Goal: Information Seeking & Learning: Learn about a topic

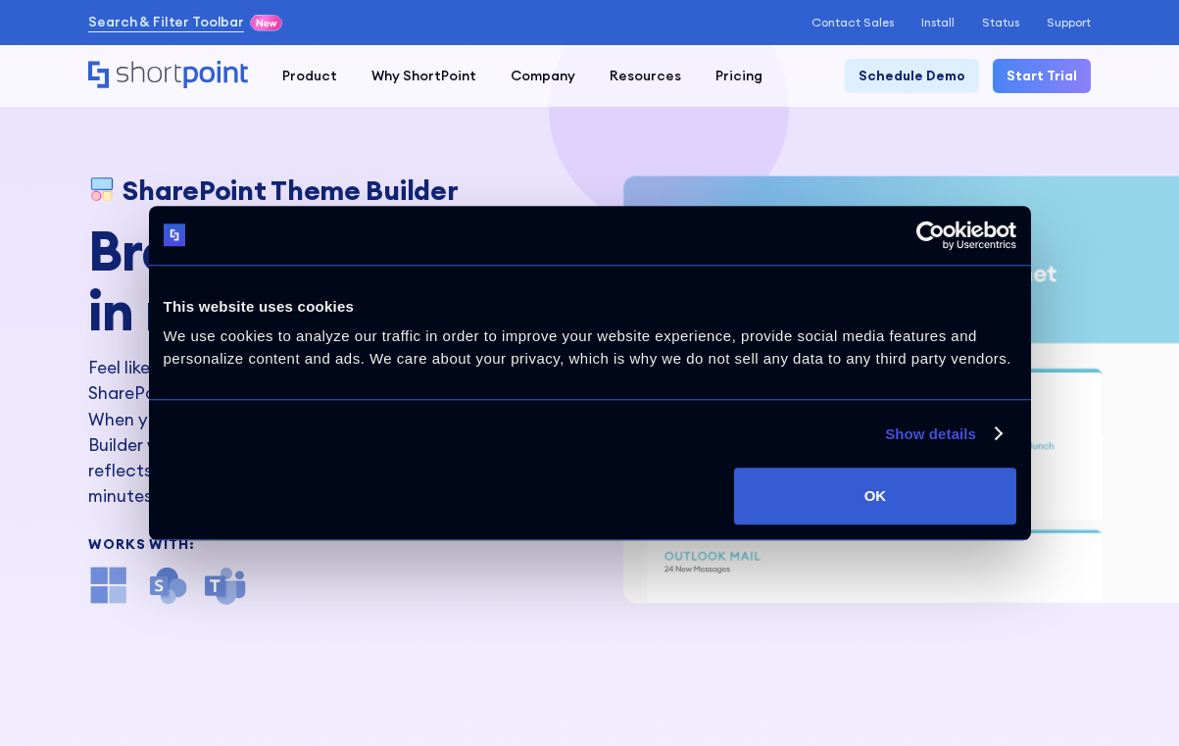
click at [912, 493] on button "OK" at bounding box center [874, 495] width 281 height 57
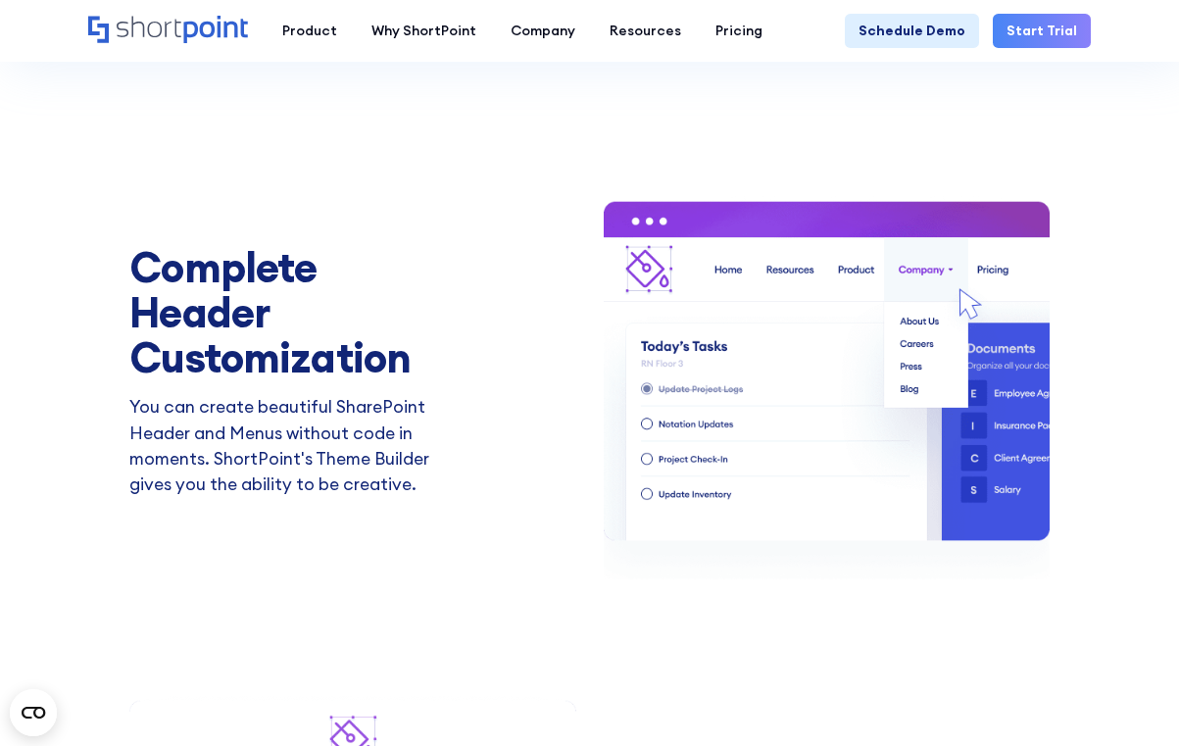
scroll to position [2403, 0]
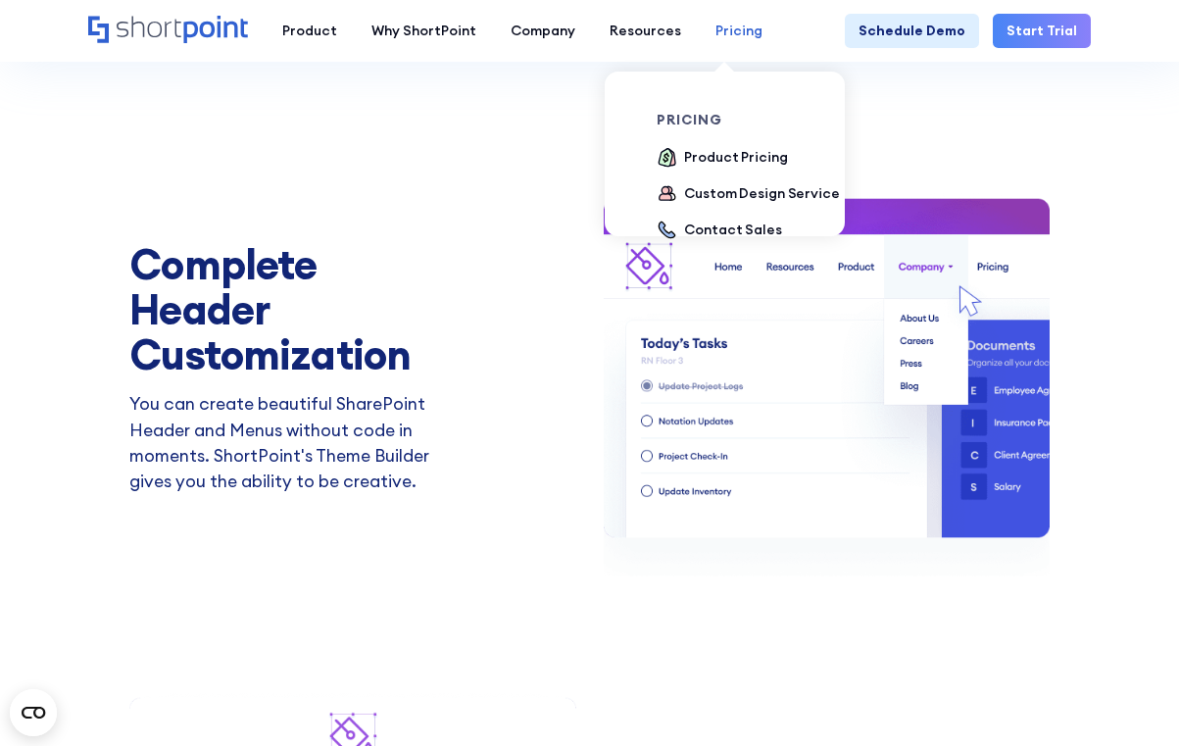
click at [732, 37] on div "Pricing" at bounding box center [738, 31] width 47 height 21
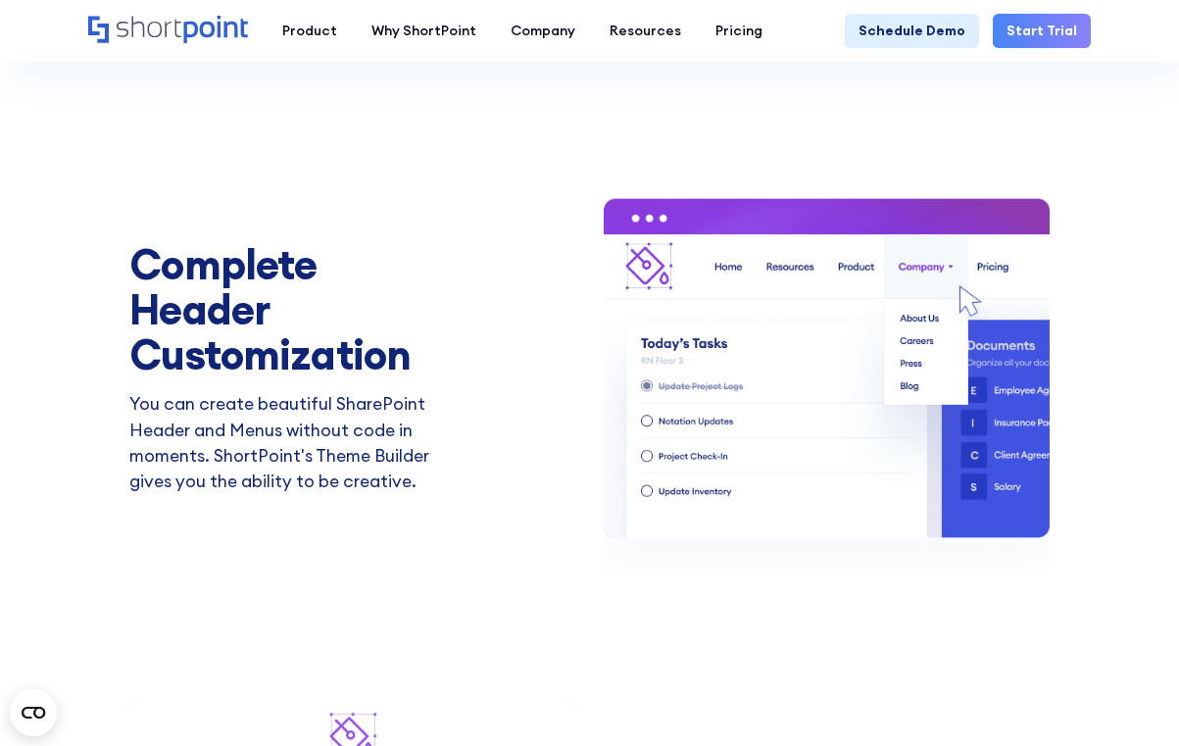
click at [762, 160] on div "Product Pricing" at bounding box center [735, 157] width 103 height 21
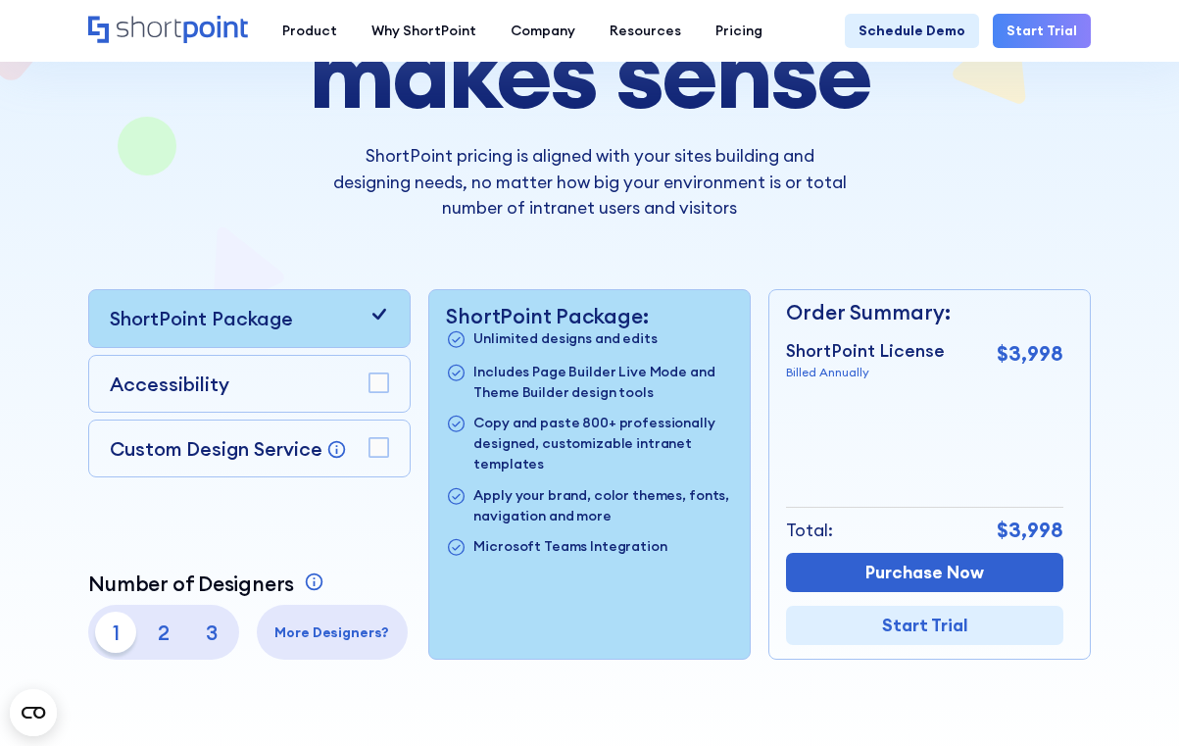
scroll to position [293, 0]
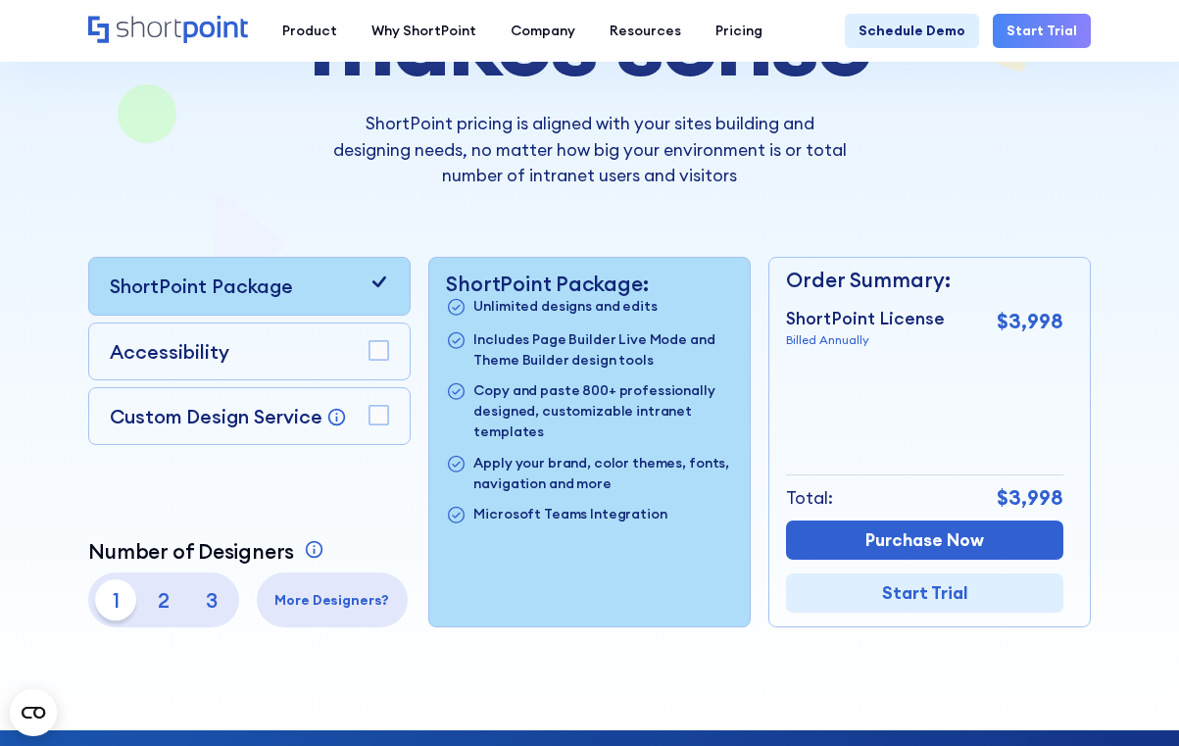
click at [383, 351] on rect at bounding box center [378, 350] width 19 height 19
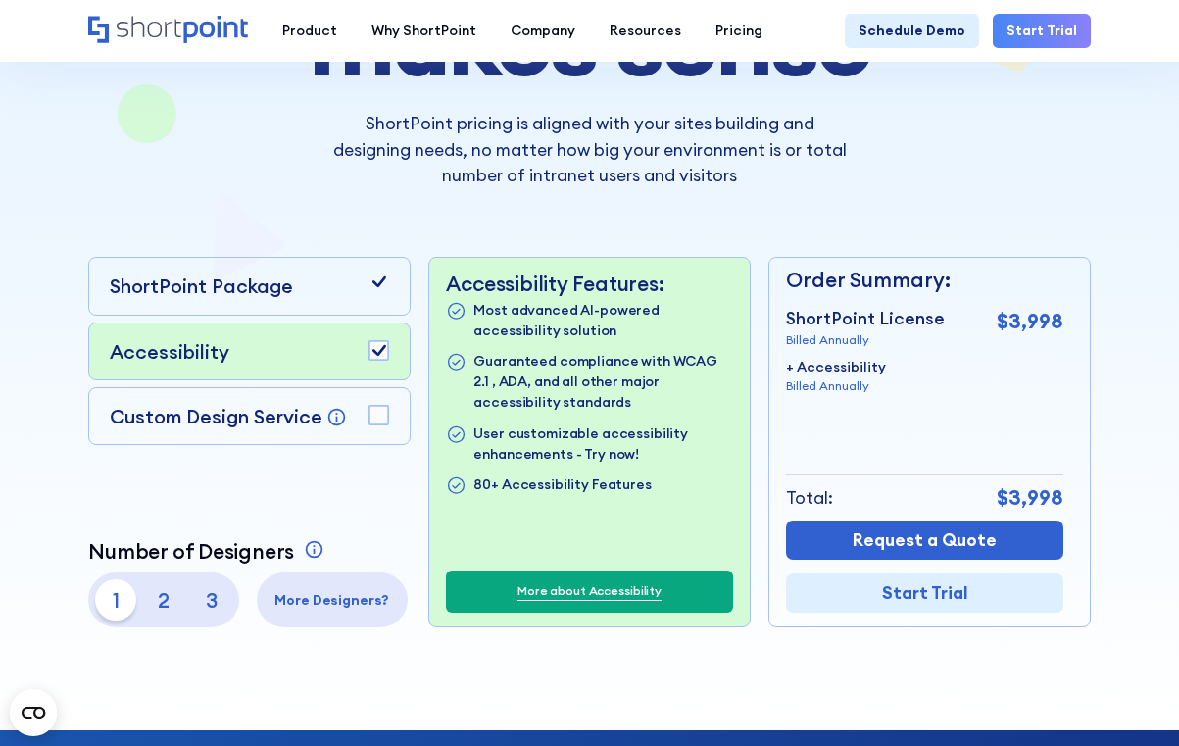
click at [379, 350] on rect at bounding box center [378, 350] width 19 height 19
click at [385, 416] on rect at bounding box center [378, 415] width 19 height 19
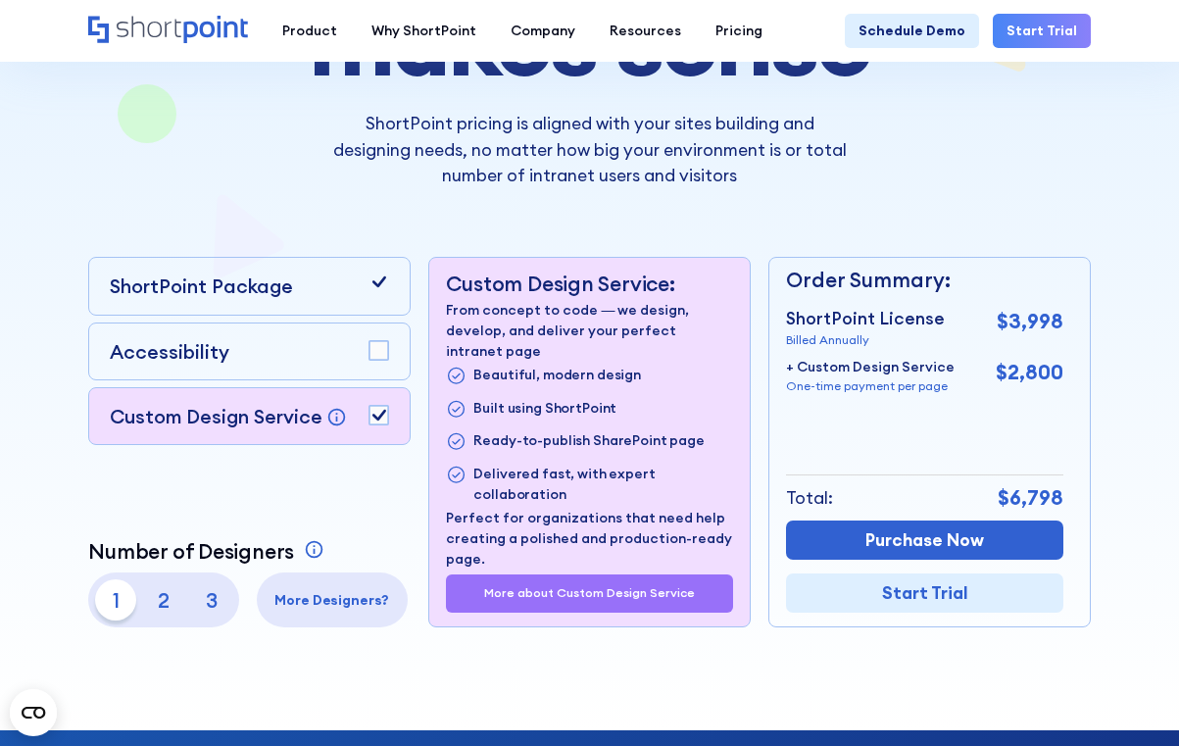
click at [379, 414] on rect at bounding box center [378, 415] width 19 height 19
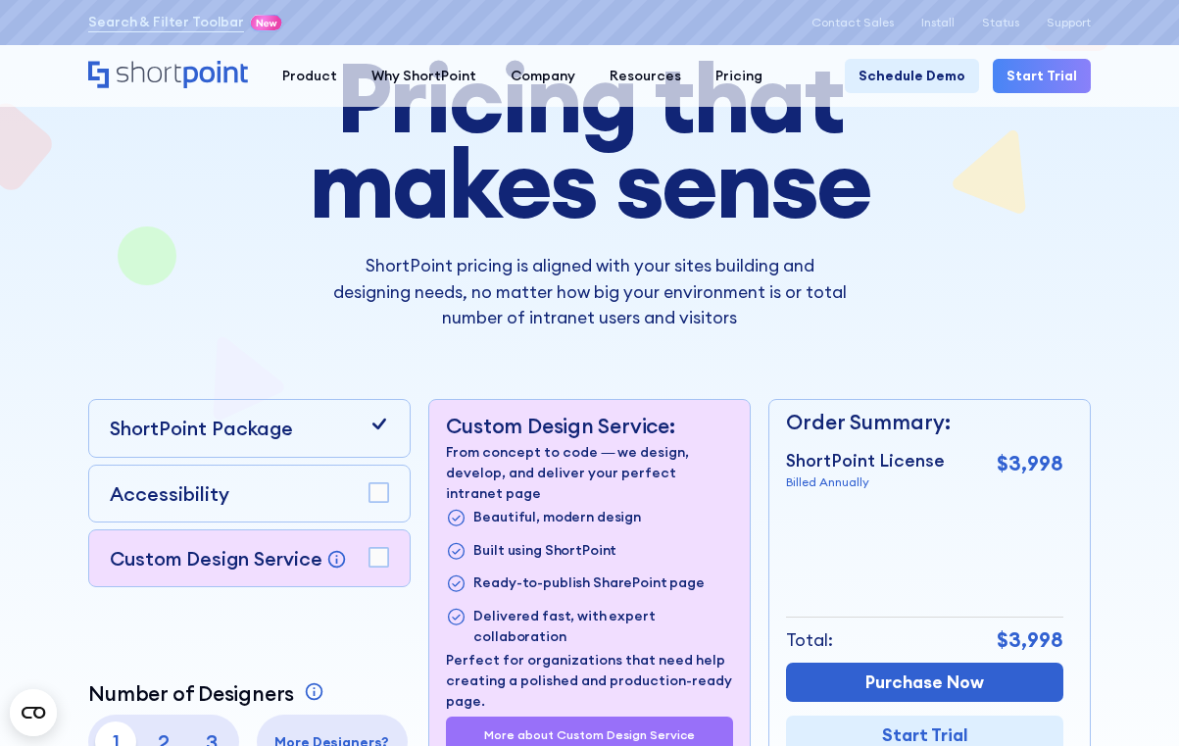
scroll to position [0, 0]
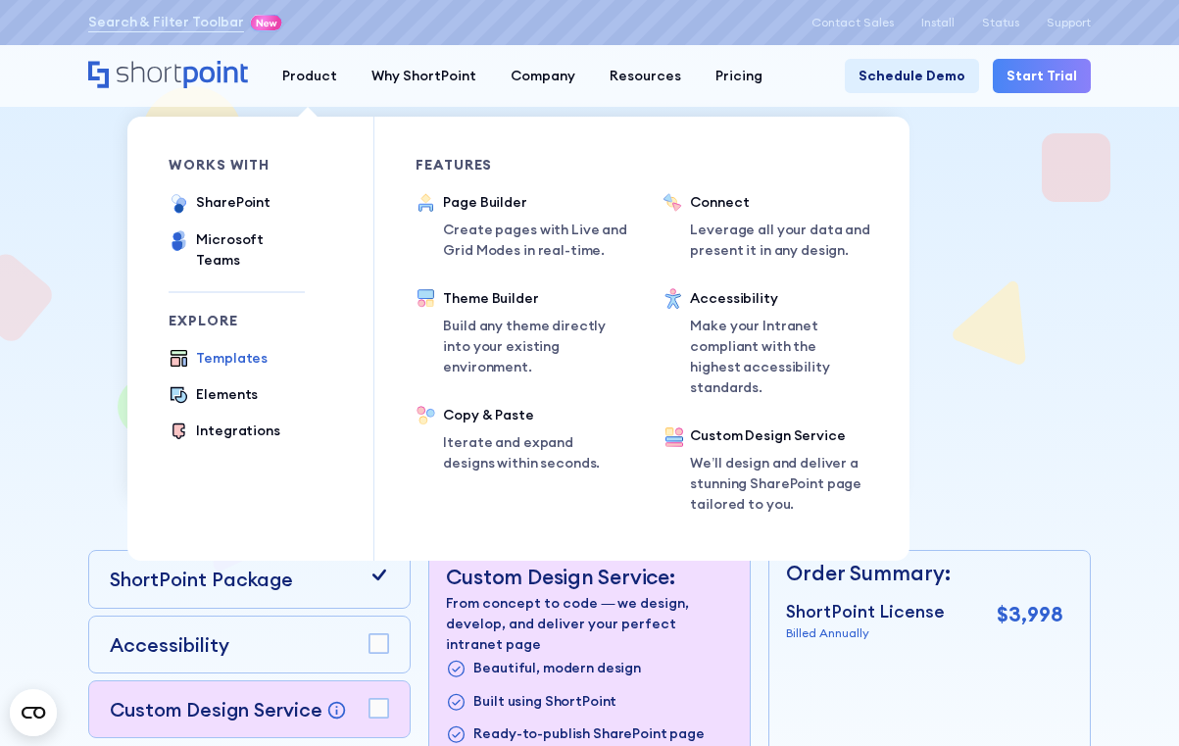
click at [238, 348] on div "Templates" at bounding box center [232, 358] width 72 height 21
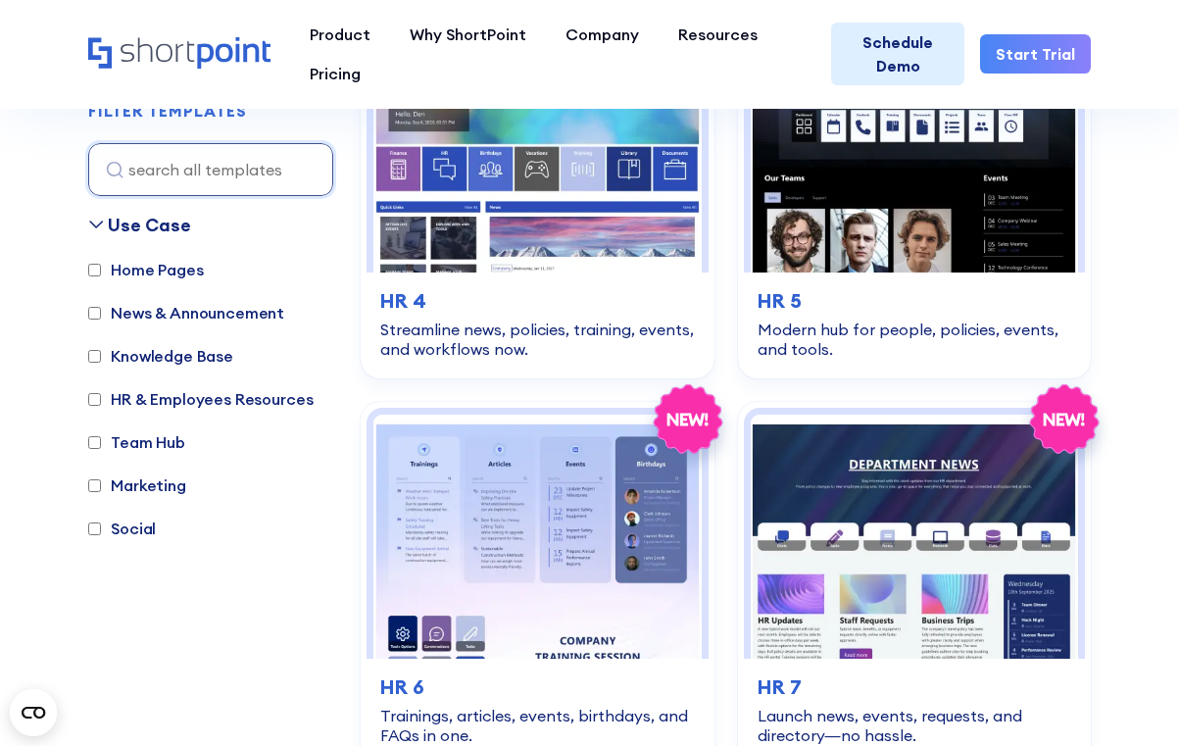
scroll to position [1452, 0]
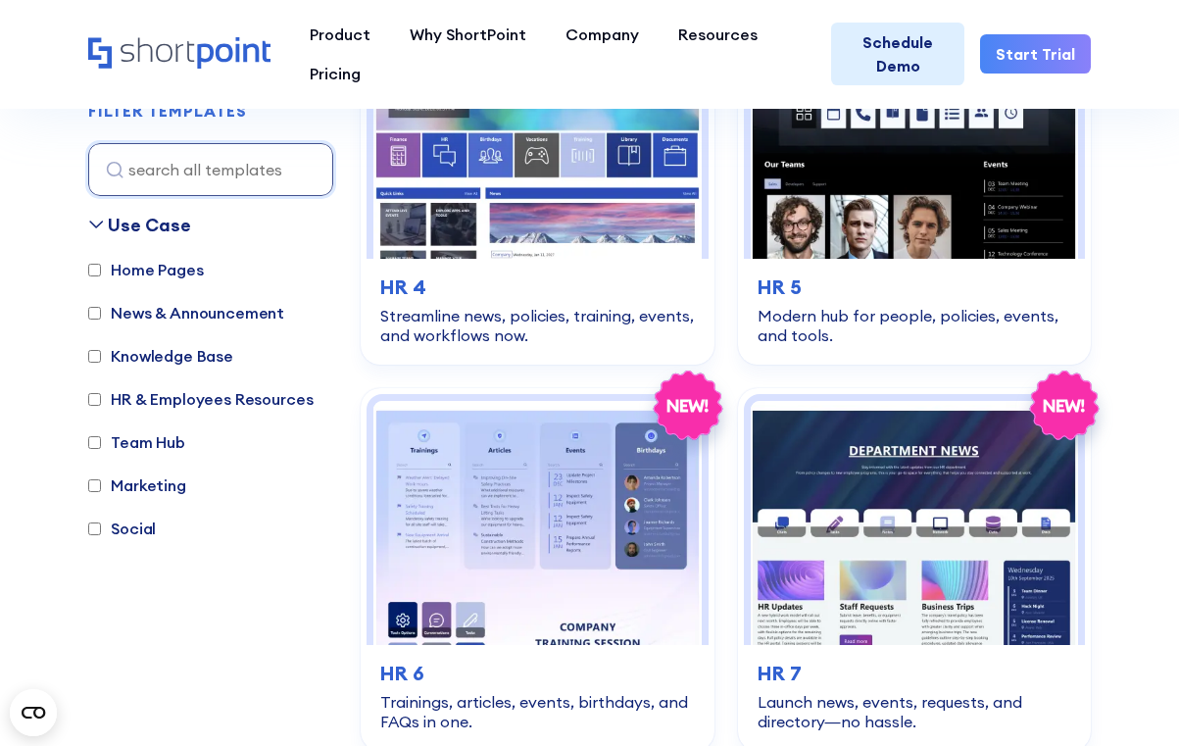
click at [183, 276] on label "Home Pages" at bounding box center [145, 270] width 115 height 24
click at [101, 276] on input "Home Pages" at bounding box center [94, 270] width 13 height 13
checkbox input "true"
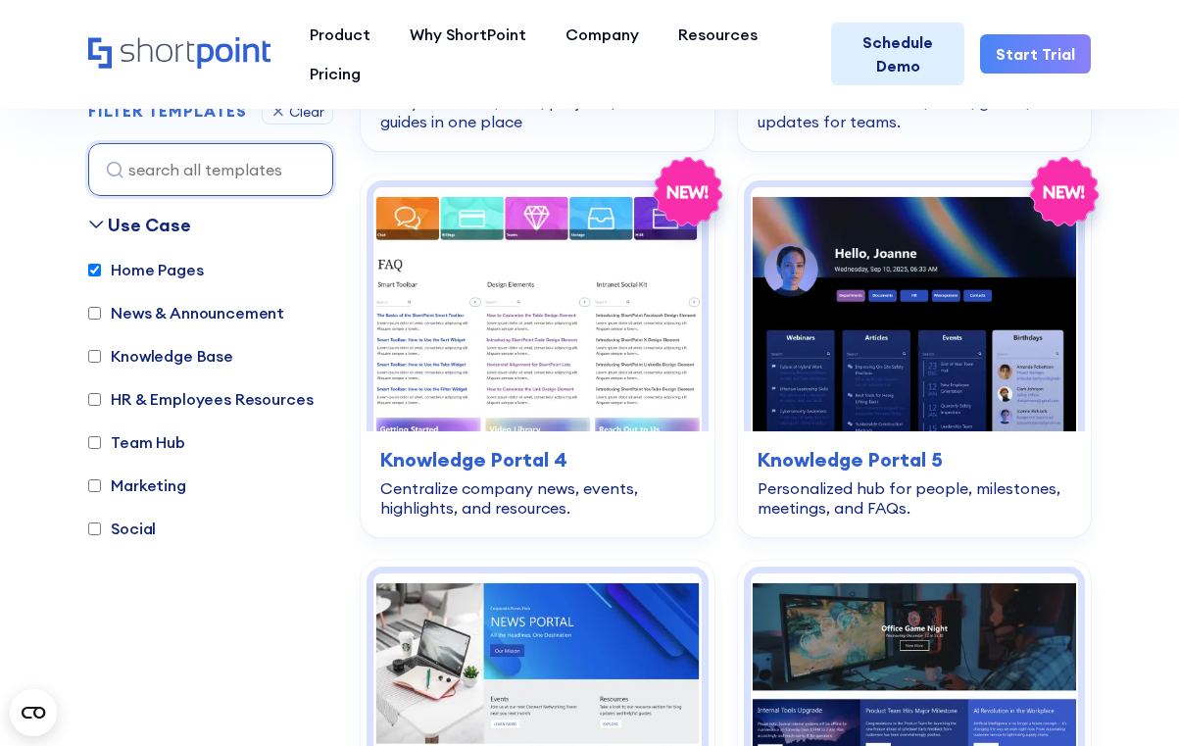
scroll to position [3744, 0]
